Goal: Transaction & Acquisition: Purchase product/service

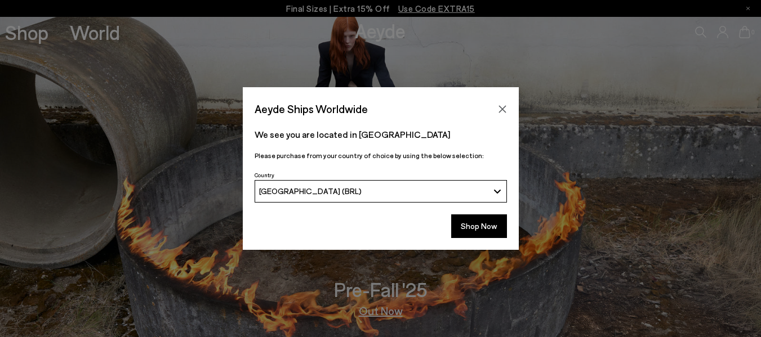
click at [485, 195] on div "[GEOGRAPHIC_DATA] (BRL)" at bounding box center [373, 191] width 229 height 10
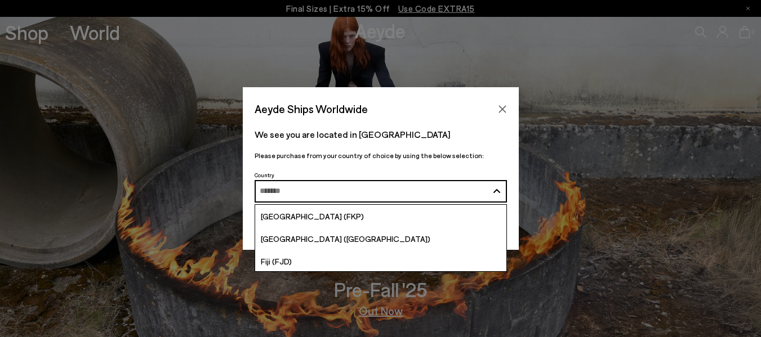
scroll to position [1408, 0]
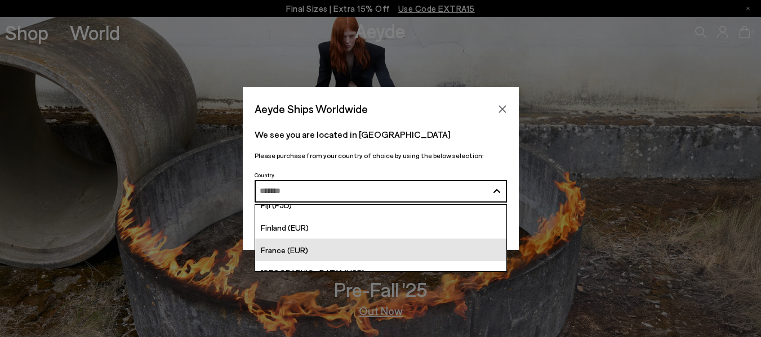
click at [394, 243] on link "France (EUR)" at bounding box center [380, 250] width 251 height 23
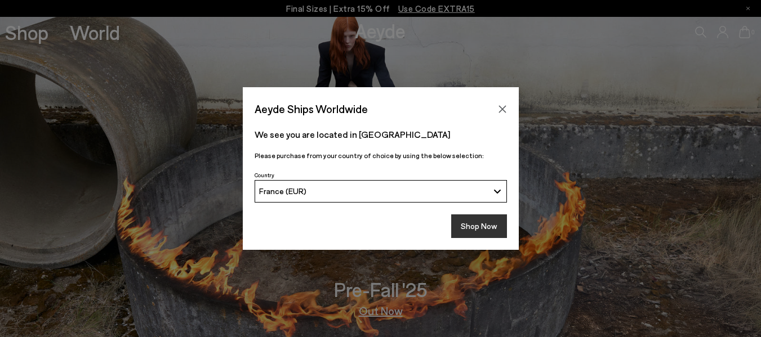
click at [481, 230] on button "Shop Now" at bounding box center [479, 227] width 56 height 24
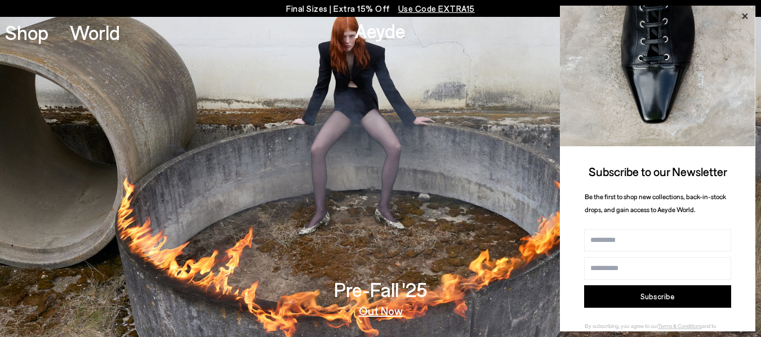
click at [747, 11] on icon at bounding box center [744, 16] width 15 height 15
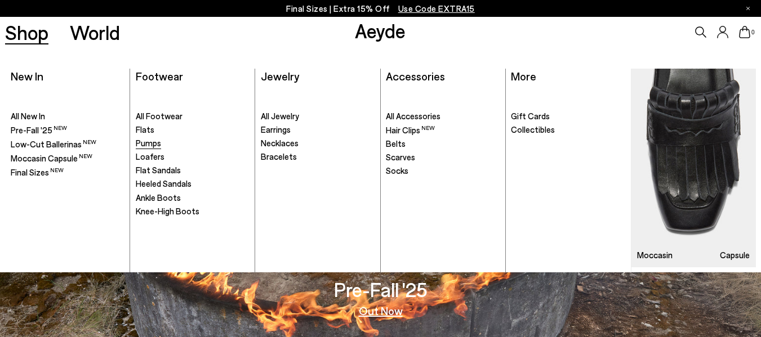
click at [163, 141] on link "Pumps" at bounding box center [193, 143] width 114 height 11
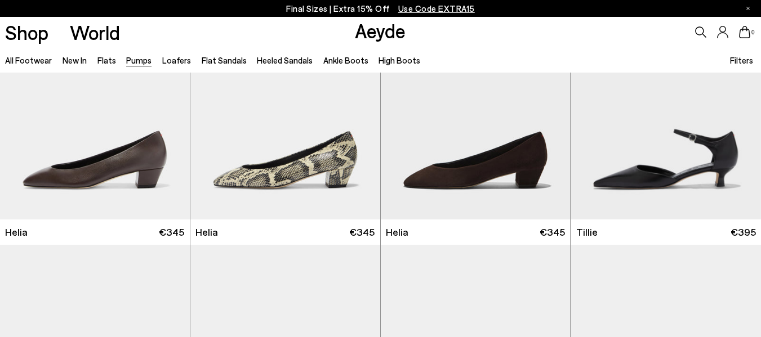
scroll to position [845, 0]
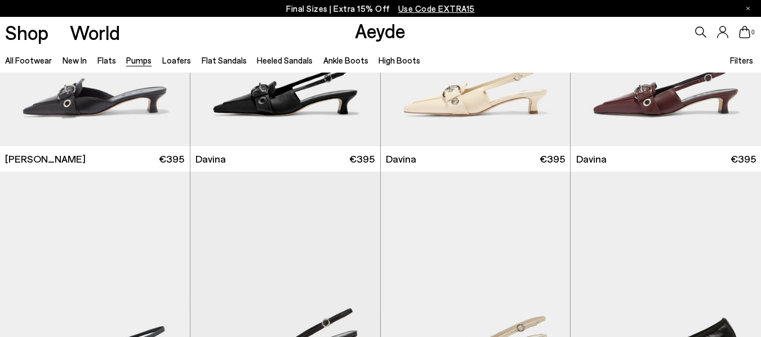
scroll to position [2140, 0]
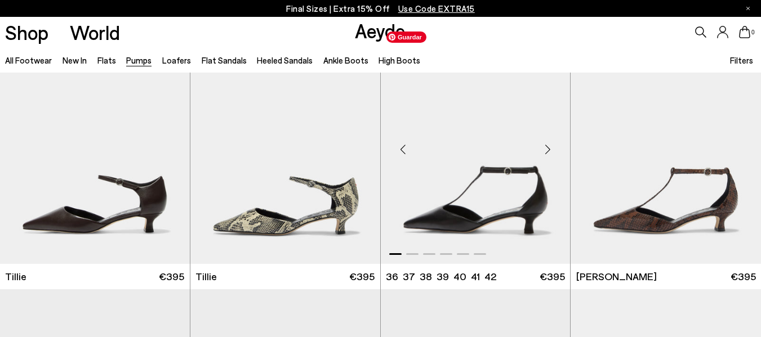
scroll to position [788, 0]
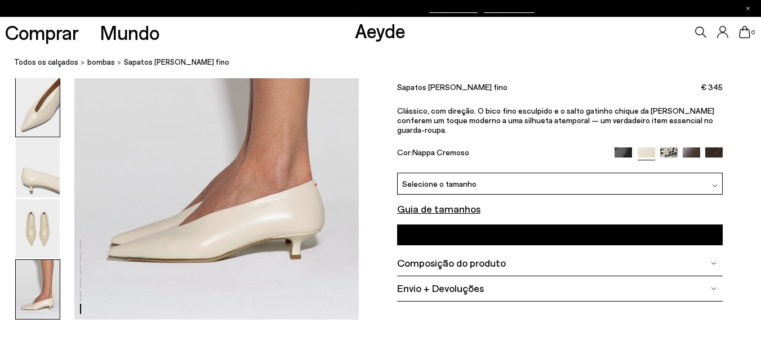
scroll to position [2027, 0]
